Goal: Task Accomplishment & Management: Use online tool/utility

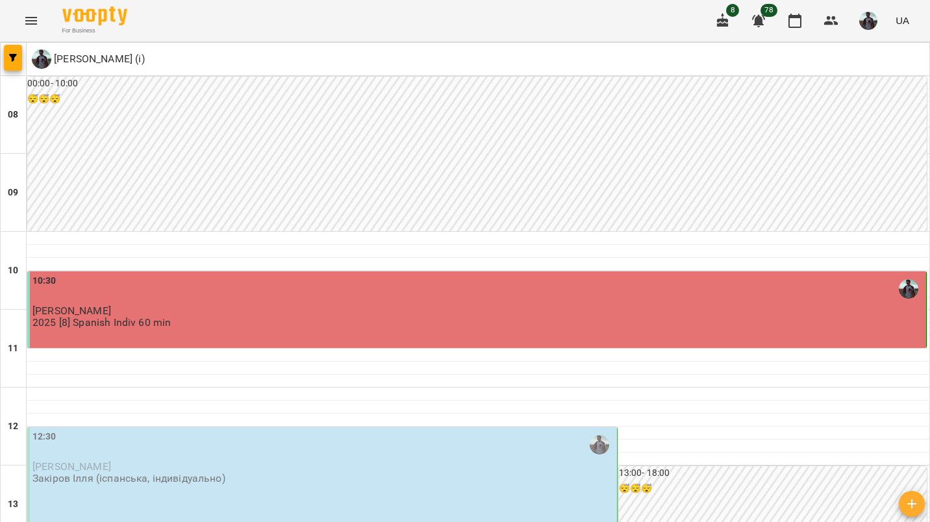
scroll to position [147, 0]
click at [415, 430] on div "12:30 [PERSON_NAME] [PERSON_NAME] (іспанська, індивідуально)" at bounding box center [323, 457] width 582 height 55
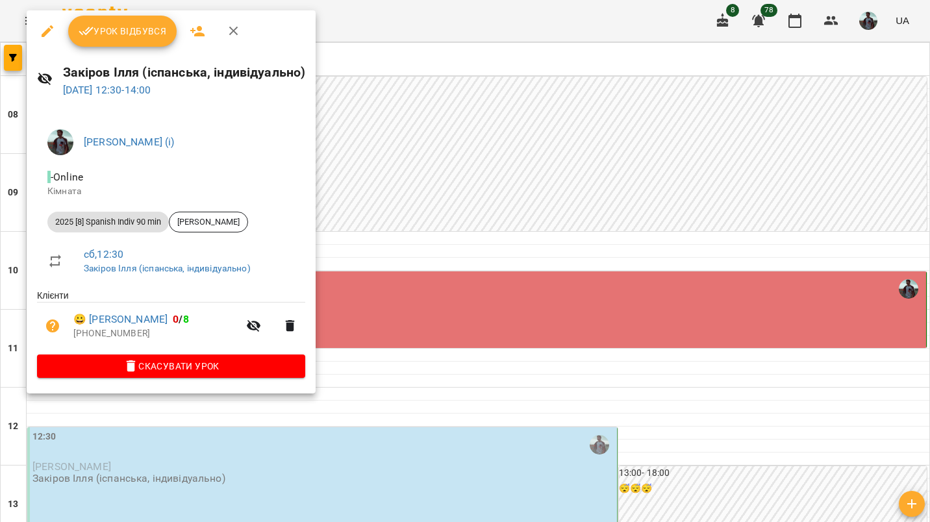
click at [150, 51] on div "Урок відбувся" at bounding box center [171, 31] width 289 height 42
click at [146, 42] on button "Урок відбувся" at bounding box center [122, 31] width 109 height 31
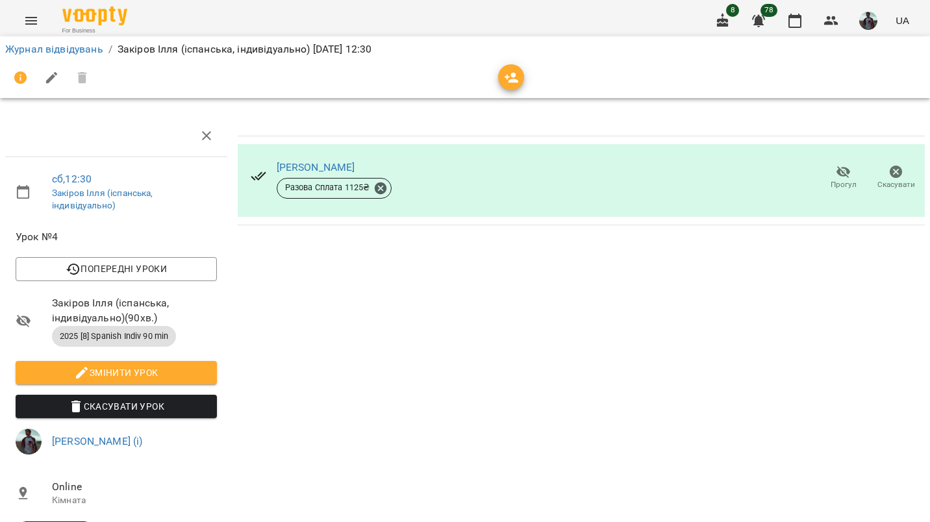
click at [871, 21] on img "button" at bounding box center [869, 21] width 18 height 18
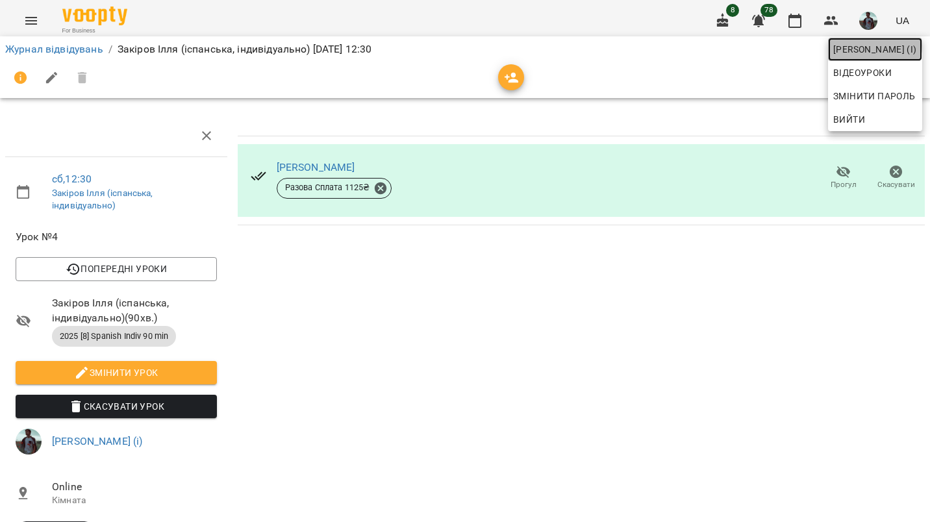
click at [863, 45] on span "[PERSON_NAME] (і)" at bounding box center [876, 50] width 84 height 16
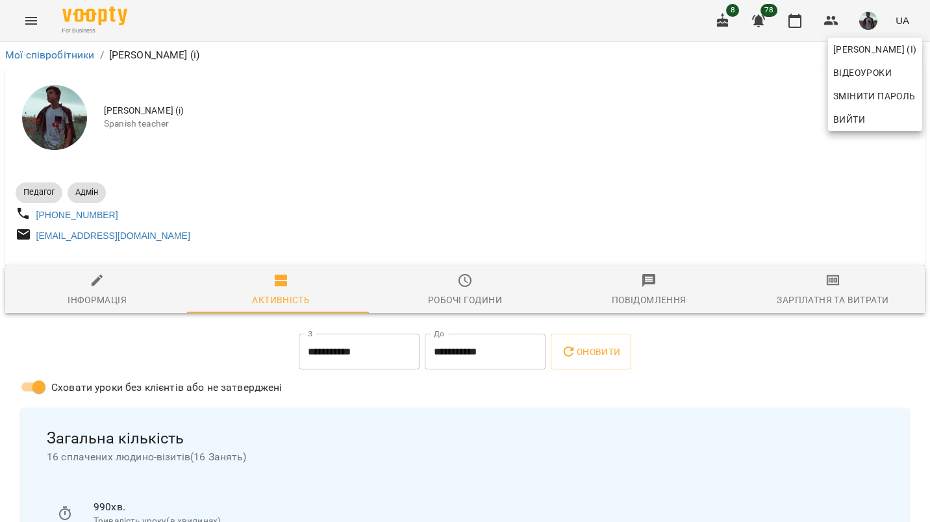
click at [841, 298] on div at bounding box center [465, 261] width 930 height 522
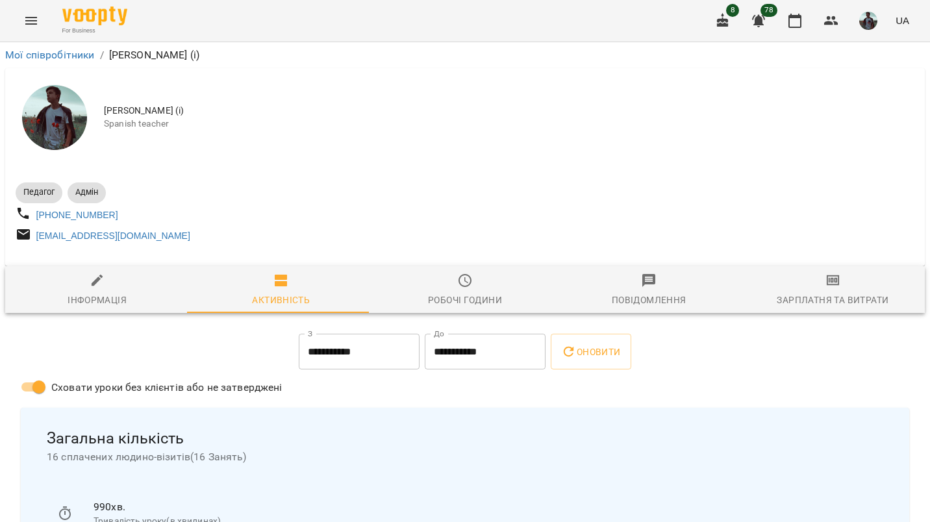
click at [841, 298] on div "[PERSON_NAME] (і) Відеоуроки Змінити пароль Вийти" at bounding box center [465, 261] width 930 height 522
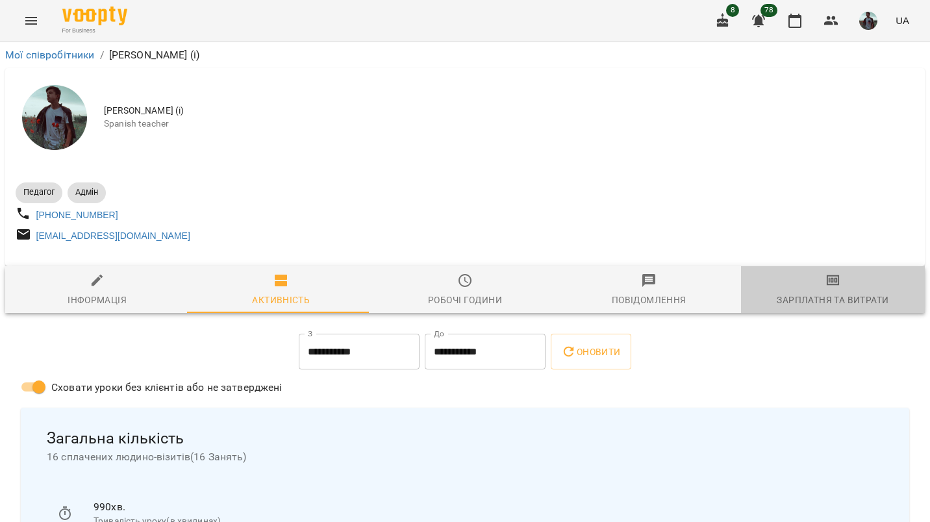
click at [841, 298] on div "Зарплатня та Витрати" at bounding box center [833, 300] width 112 height 16
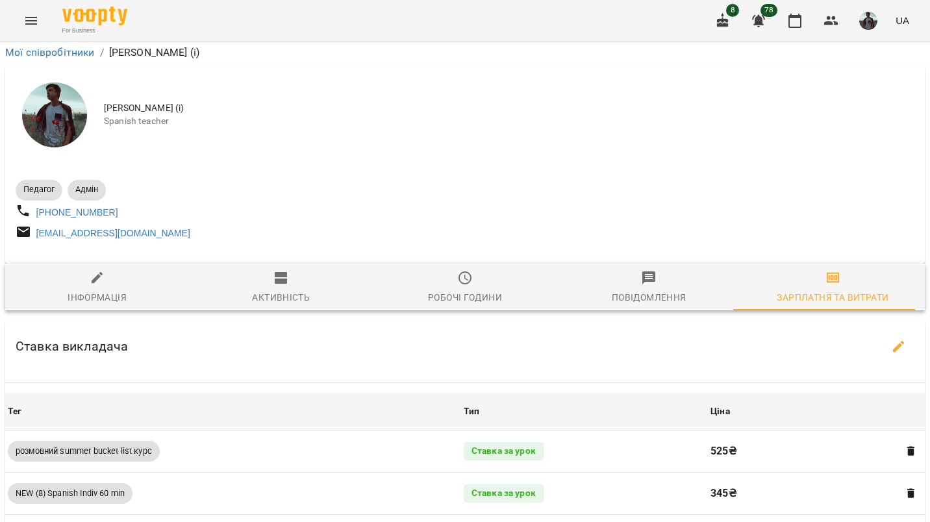
scroll to position [1095, 0]
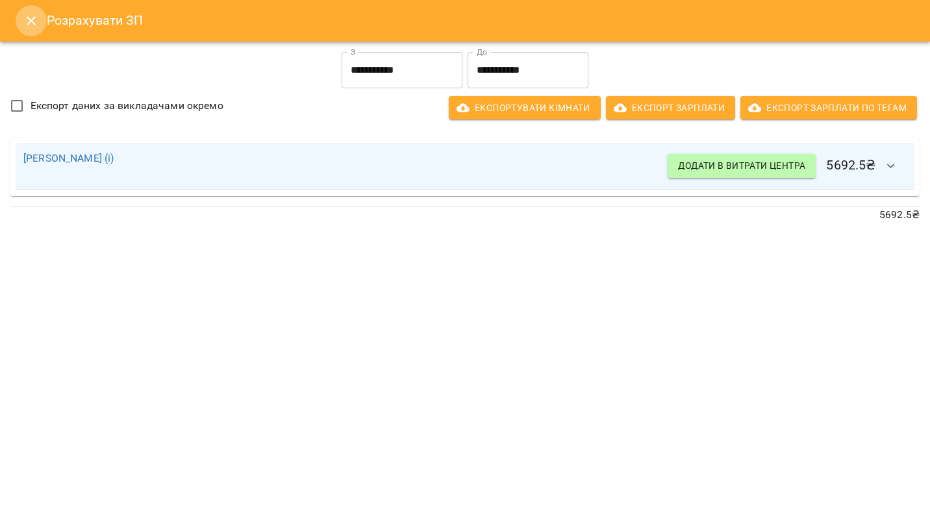
click at [31, 14] on icon "Close" at bounding box center [31, 21] width 16 height 16
